Goal: Transaction & Acquisition: Purchase product/service

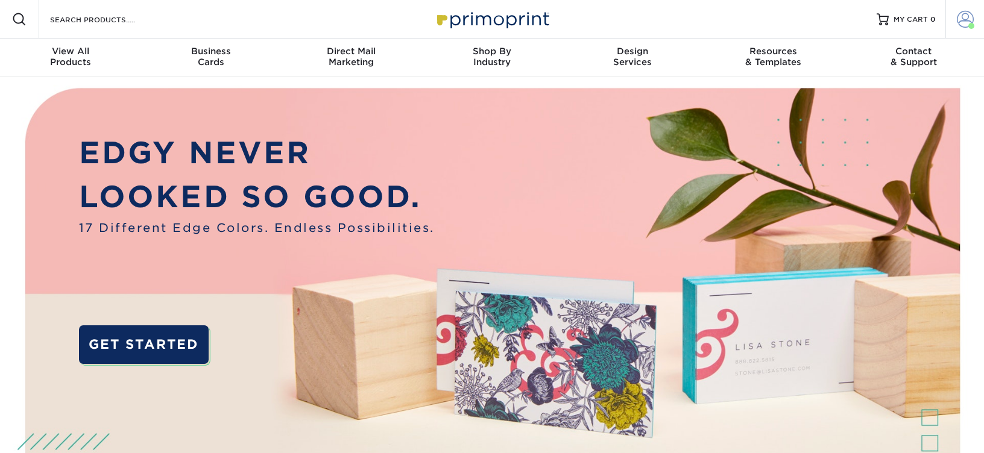
click at [969, 19] on span at bounding box center [965, 19] width 17 height 17
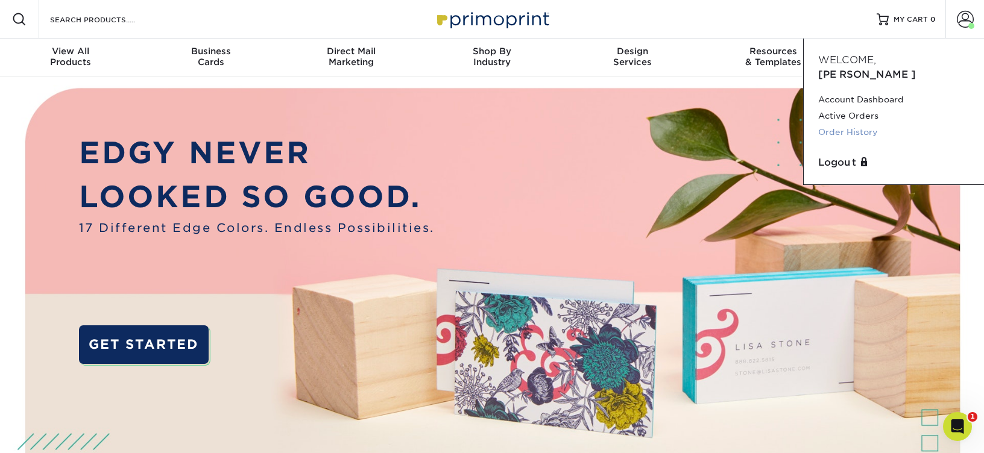
click at [846, 124] on link "Order History" at bounding box center [893, 132] width 151 height 16
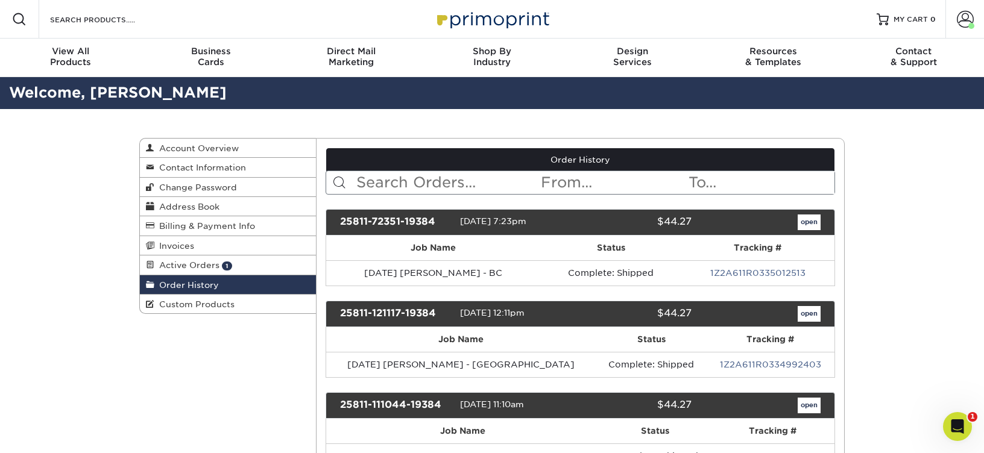
click at [383, 172] on input "text" at bounding box center [447, 182] width 185 height 23
type input "bruce"
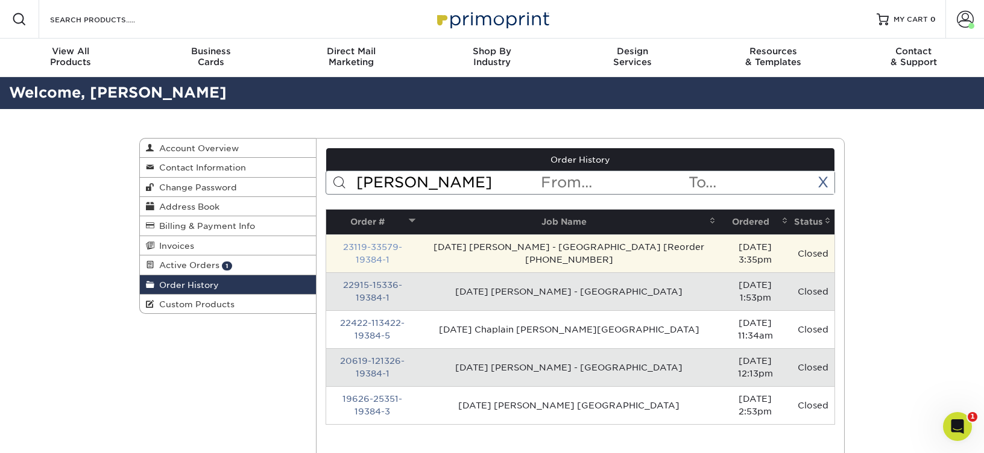
click at [367, 247] on link "23119-33579-19384-1" at bounding box center [372, 253] width 59 height 22
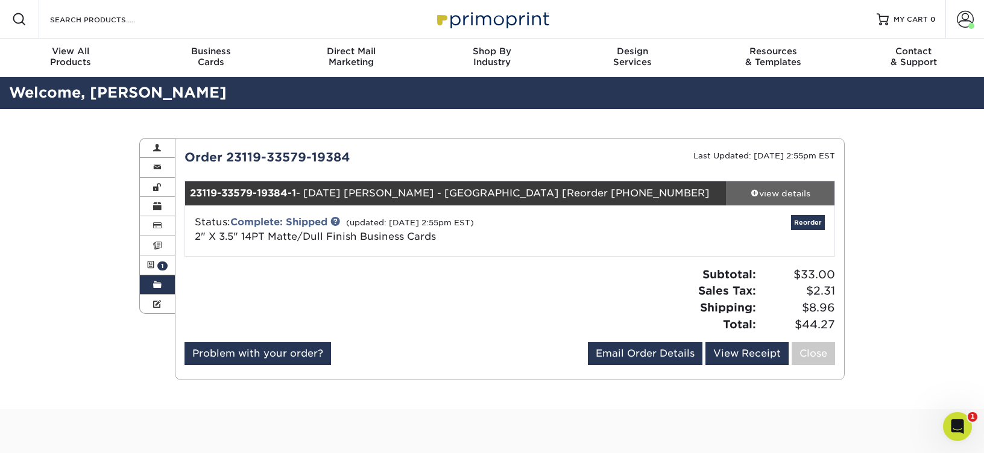
click at [792, 183] on link "view details" at bounding box center [780, 193] width 109 height 24
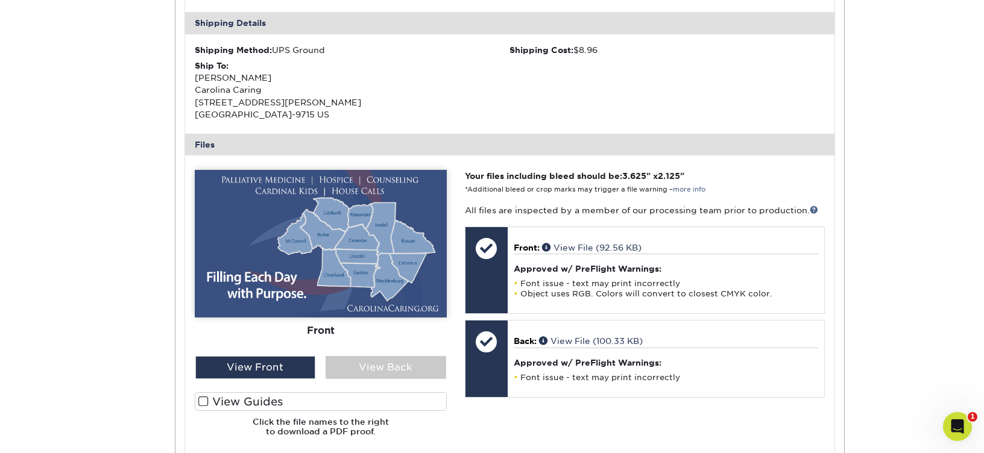
scroll to position [429, 0]
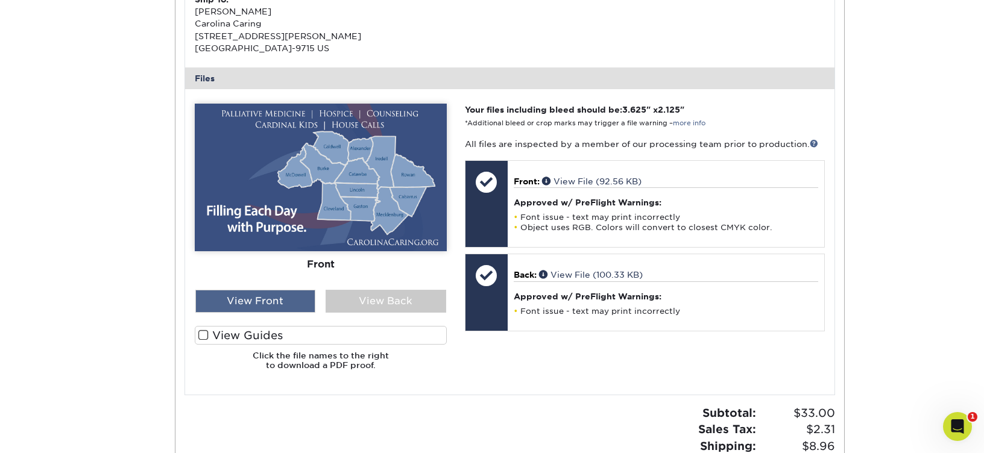
click at [247, 307] on div "View Front" at bounding box center [255, 301] width 121 height 23
click at [257, 301] on div "View Front" at bounding box center [255, 301] width 121 height 23
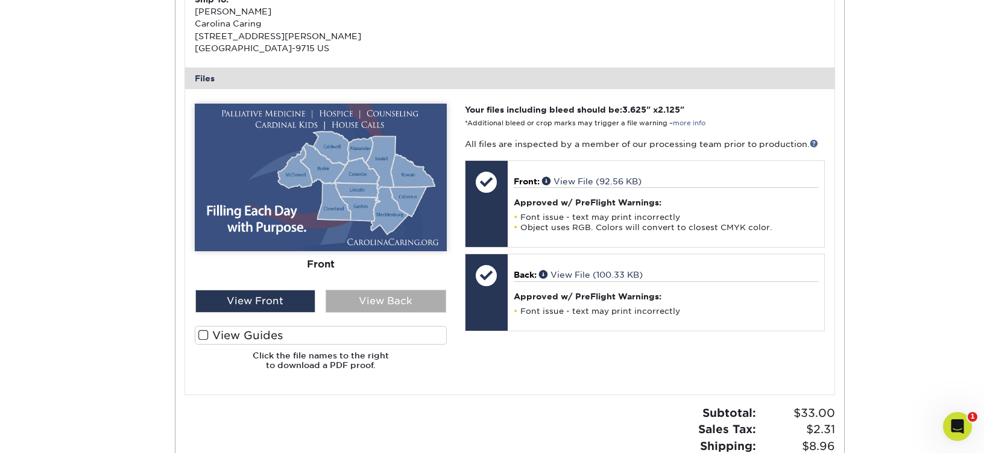
drag, startPoint x: 333, startPoint y: 301, endPoint x: 350, endPoint y: 302, distance: 16.9
click at [333, 301] on div "View Back" at bounding box center [386, 301] width 121 height 23
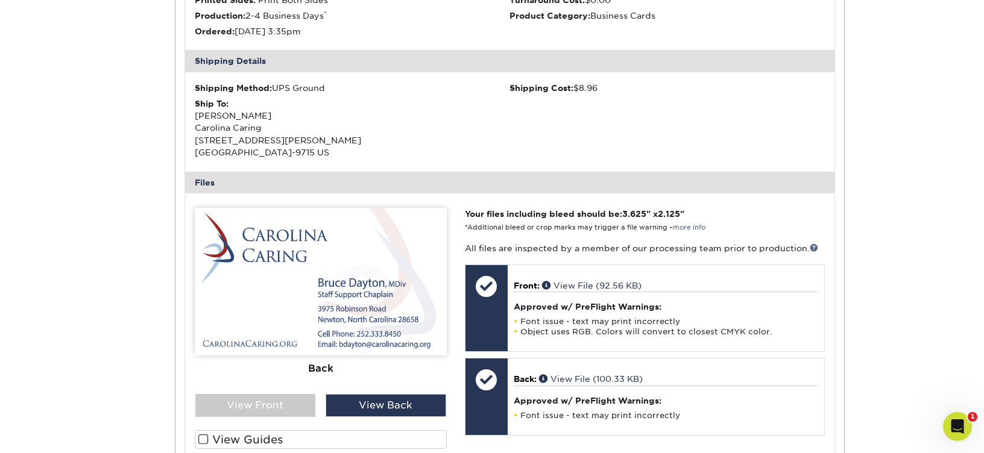
scroll to position [431, 0]
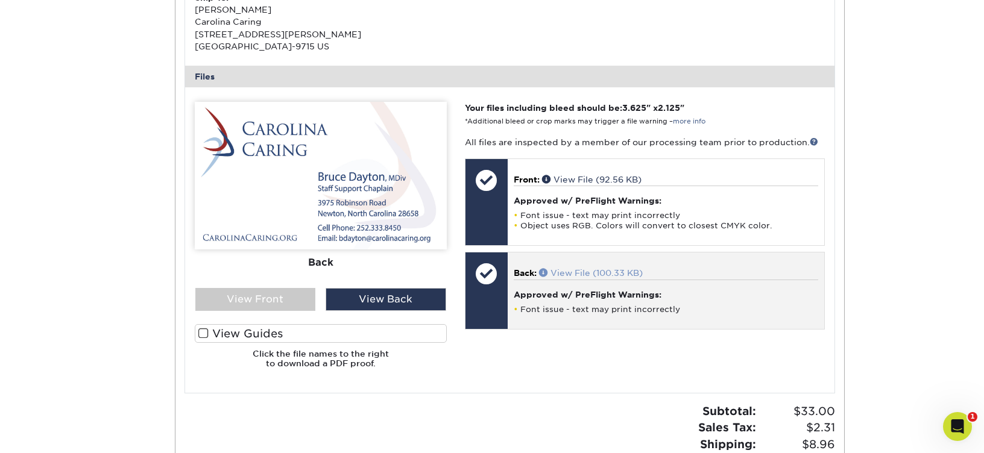
click at [576, 271] on link "View File (100.33 KB)" at bounding box center [591, 273] width 104 height 10
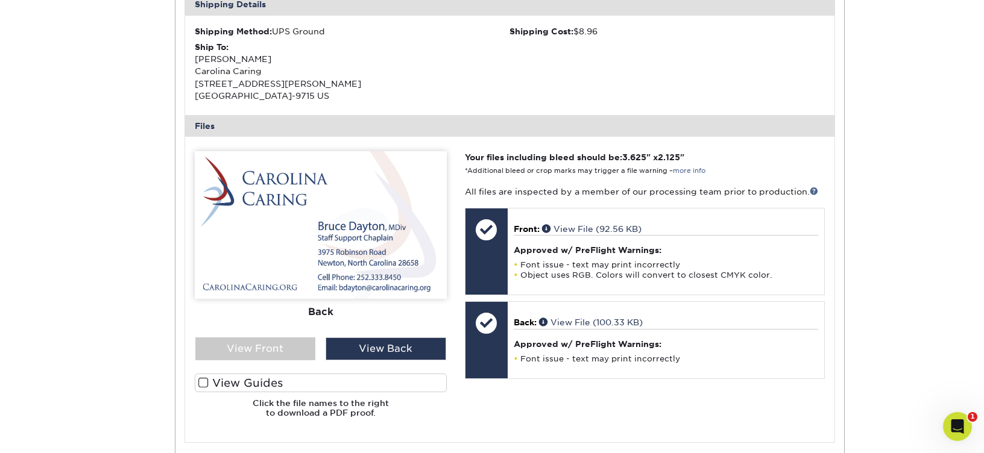
scroll to position [381, 0]
click at [962, 418] on div "Open Intercom Messenger" at bounding box center [956, 425] width 40 height 40
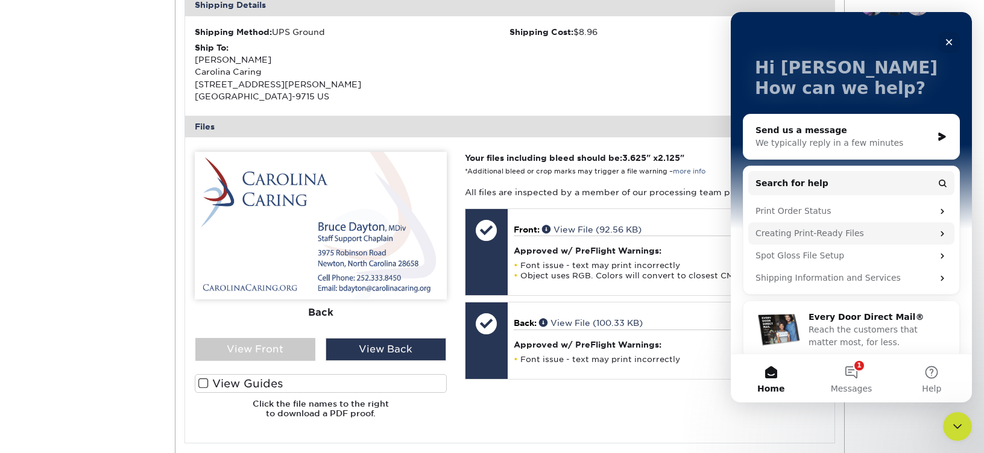
scroll to position [50, 0]
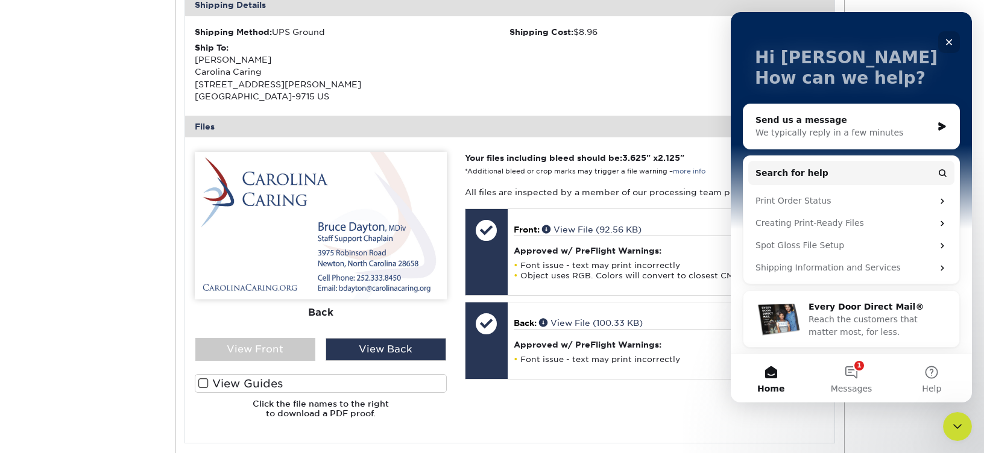
click at [949, 41] on icon "Close" at bounding box center [949, 42] width 7 height 7
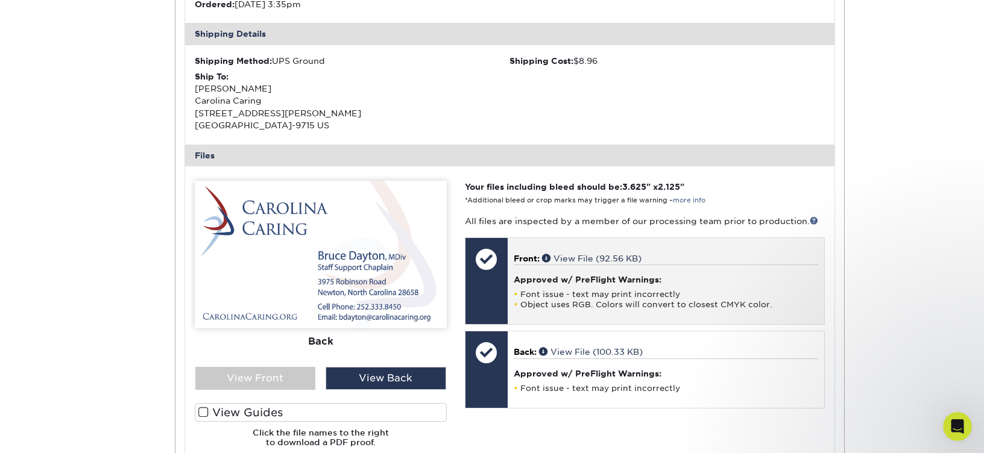
scroll to position [0, 0]
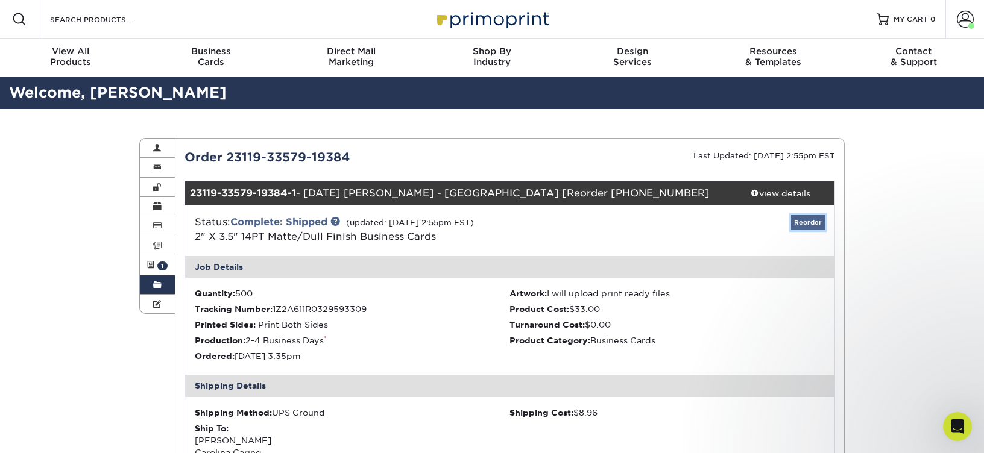
click at [801, 223] on link "Reorder" at bounding box center [808, 222] width 34 height 15
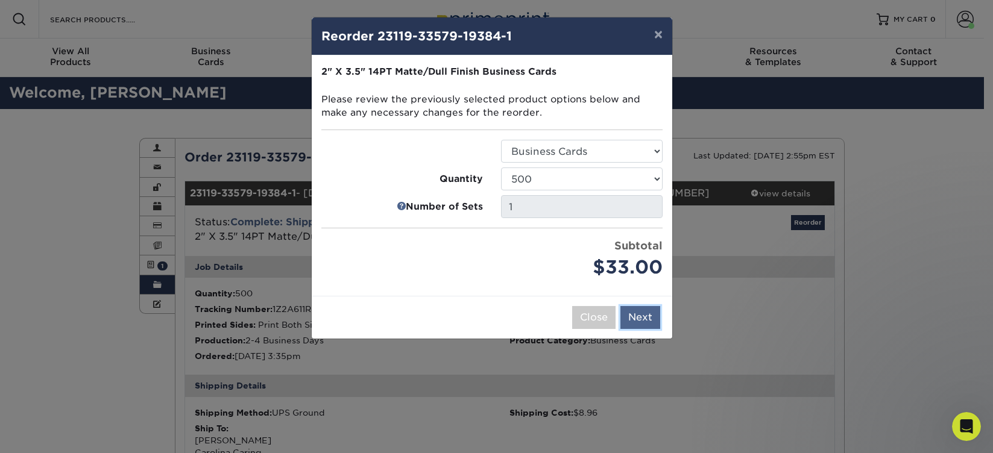
click at [637, 316] on button "Next" at bounding box center [640, 317] width 40 height 23
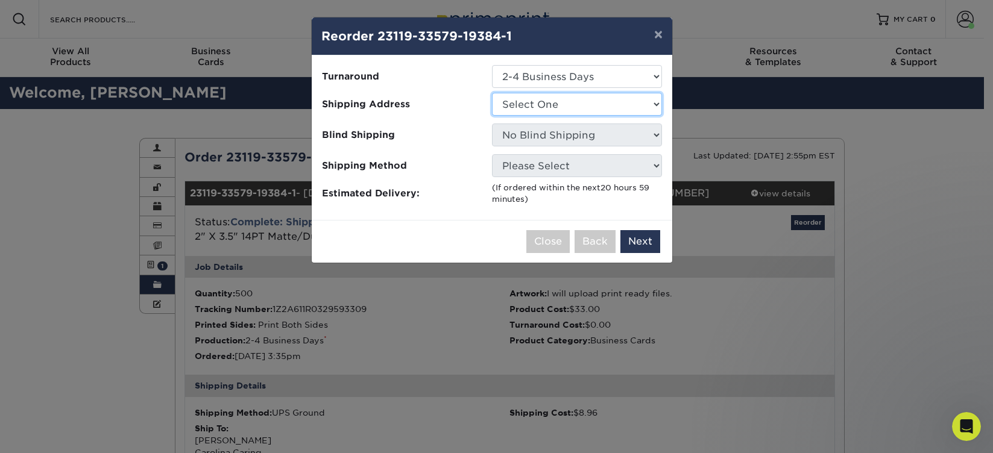
click at [549, 103] on select "Select One Business Cards - Leanne King Carolina Caring Carolina Caring Carolin…" at bounding box center [577, 104] width 170 height 23
select select "139857"
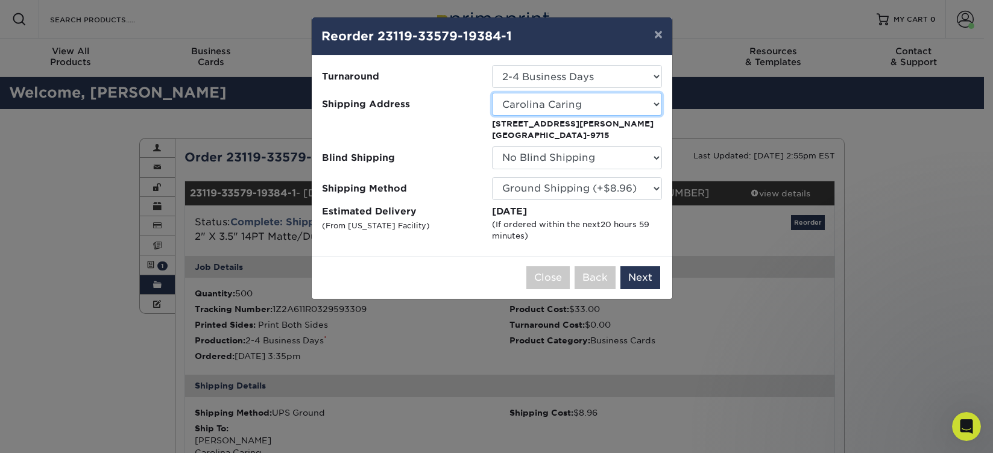
click at [565, 102] on select "Select One Business Cards - Leanne King Carolina Caring Carolina Caring Carolin…" at bounding box center [577, 104] width 170 height 23
click at [631, 277] on button "Next" at bounding box center [640, 277] width 40 height 23
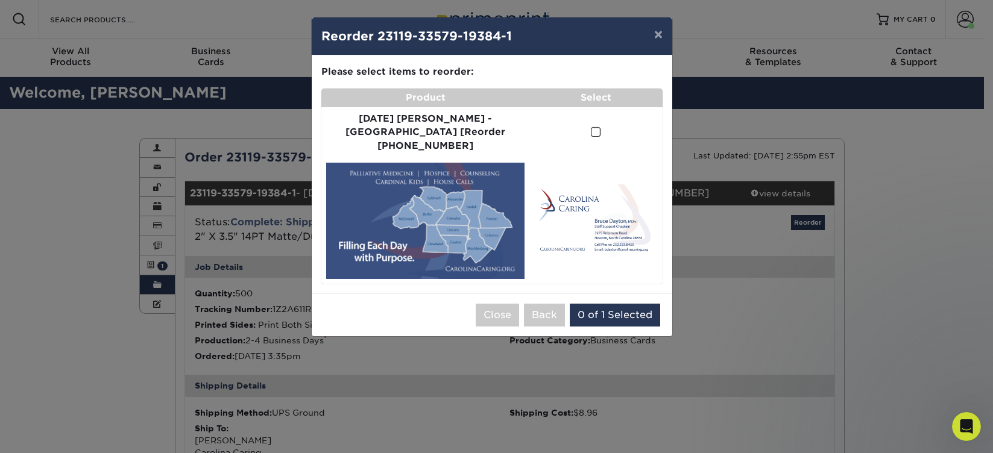
click at [591, 127] on span at bounding box center [596, 132] width 10 height 11
click at [0, 0] on input "checkbox" at bounding box center [0, 0] width 0 height 0
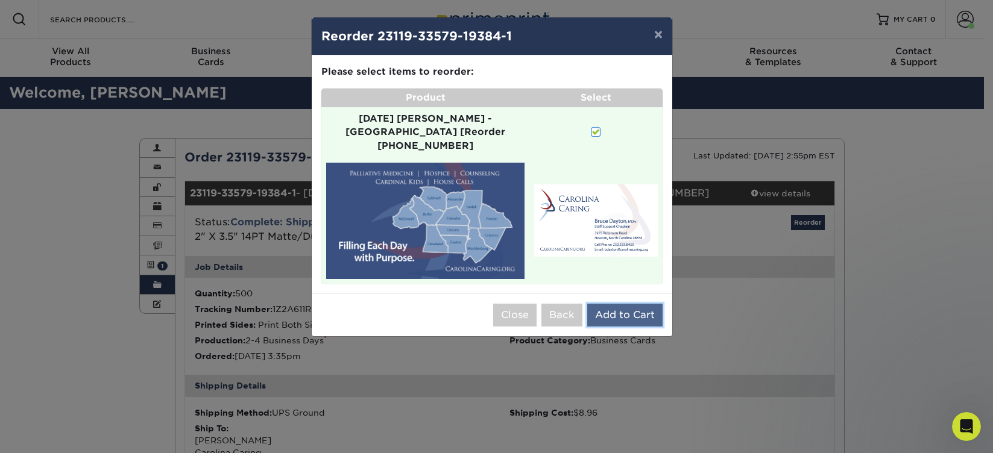
click at [630, 304] on button "Add to Cart" at bounding box center [624, 315] width 75 height 23
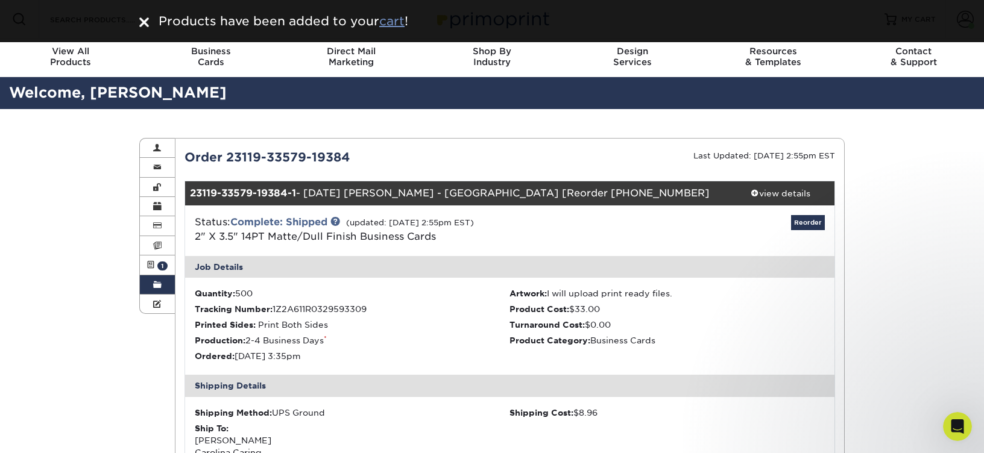
click at [394, 22] on u "cart" at bounding box center [391, 21] width 25 height 14
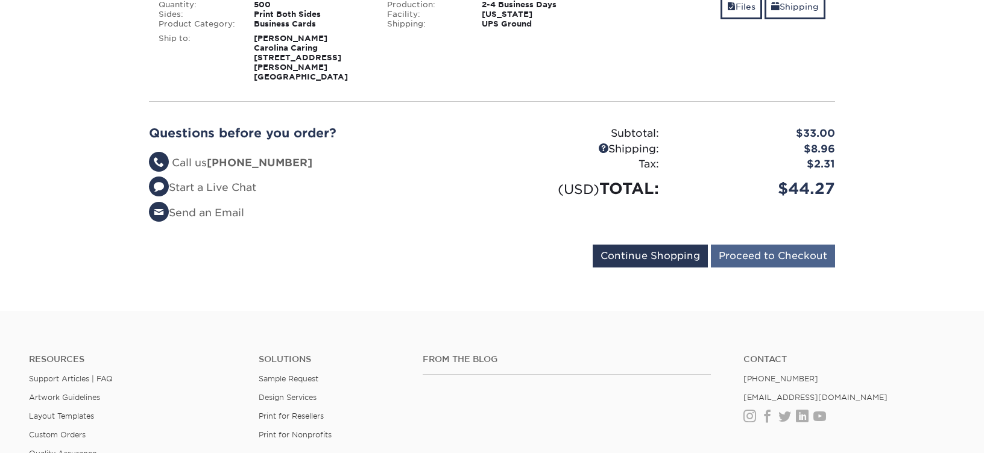
scroll to position [284, 0]
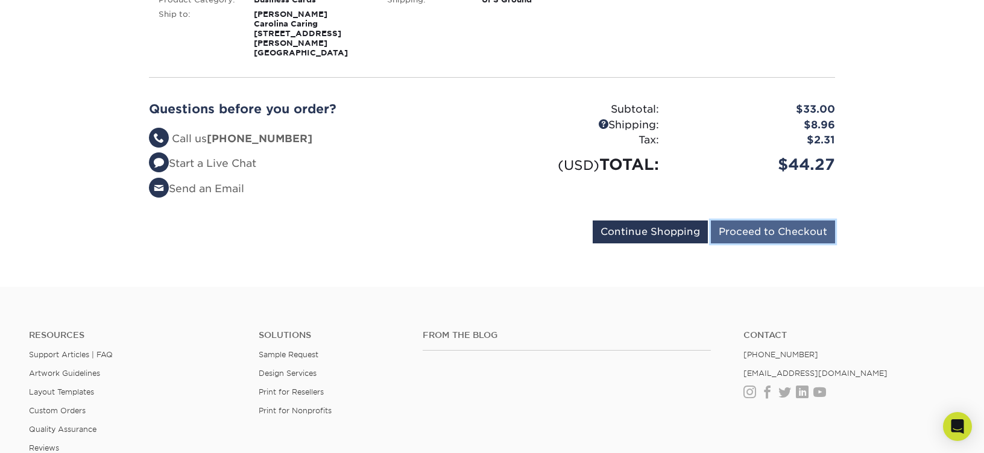
click at [795, 221] on input "Proceed to Checkout" at bounding box center [773, 232] width 124 height 23
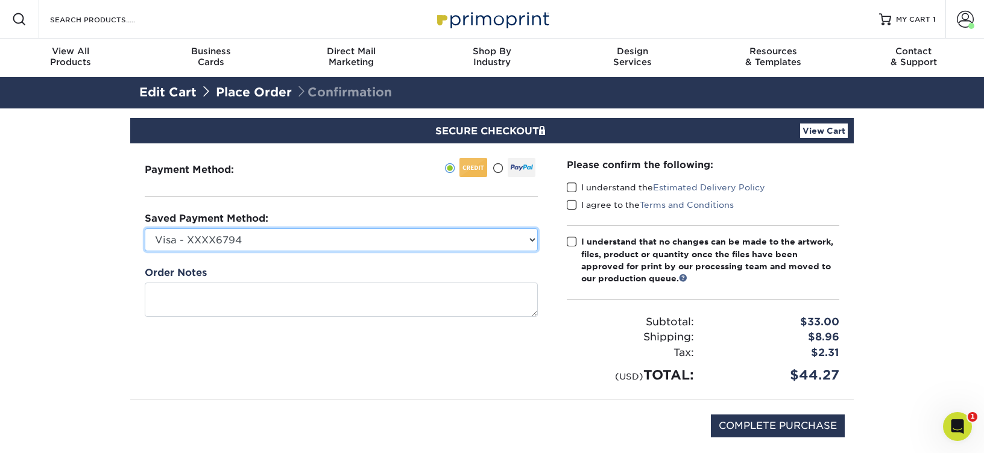
click at [458, 234] on select "Visa - XXXX6794 Visa - XXXX7081 Visa - XXXX2172 Visa - XXXX1584 Visa - XXXX7084…" at bounding box center [341, 239] width 393 height 23
select select "69163"
click at [145, 228] on select "Visa - XXXX6794 Visa - XXXX7081 Visa - XXXX2172 Visa - XXXX1584 Visa - XXXX7084…" at bounding box center [341, 239] width 393 height 23
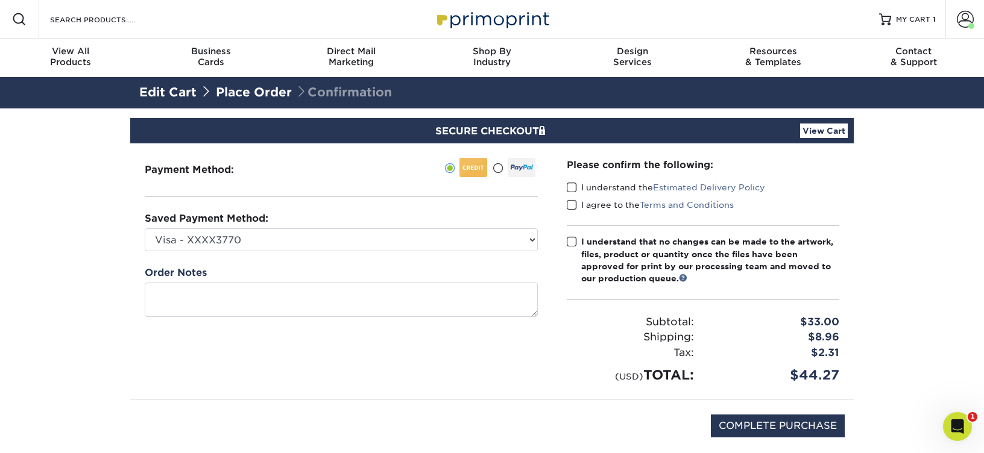
click at [572, 192] on span at bounding box center [572, 187] width 10 height 11
click at [0, 0] on input "I understand the Estimated Delivery Policy" at bounding box center [0, 0] width 0 height 0
click at [570, 203] on span at bounding box center [572, 205] width 10 height 11
click at [0, 0] on input "I agree to the Terms and Conditions" at bounding box center [0, 0] width 0 height 0
click at [570, 239] on span at bounding box center [572, 241] width 10 height 11
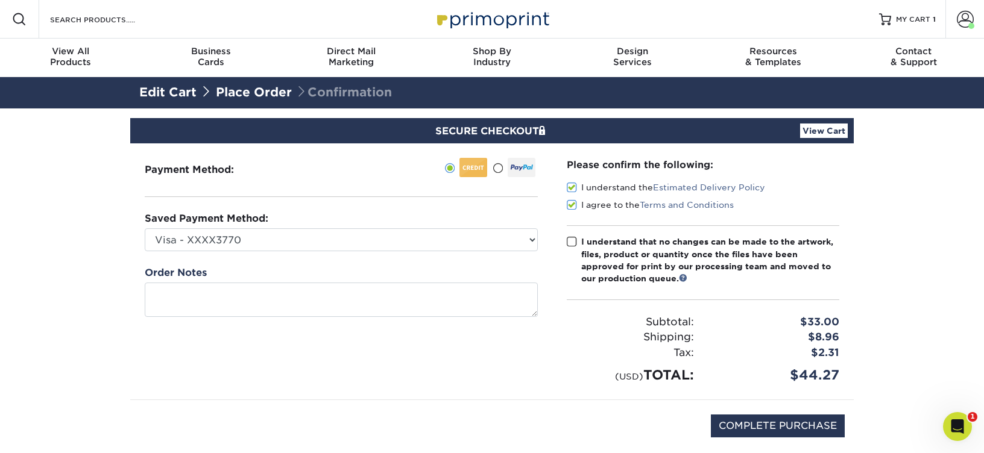
click at [0, 0] on input "I understand that no changes can be made to the artwork, files, product or quan…" at bounding box center [0, 0] width 0 height 0
click at [767, 425] on input "COMPLETE PURCHASE" at bounding box center [778, 426] width 134 height 23
type input "PROCESSING, PLEASE WAIT..."
